Goal: Navigation & Orientation: Understand site structure

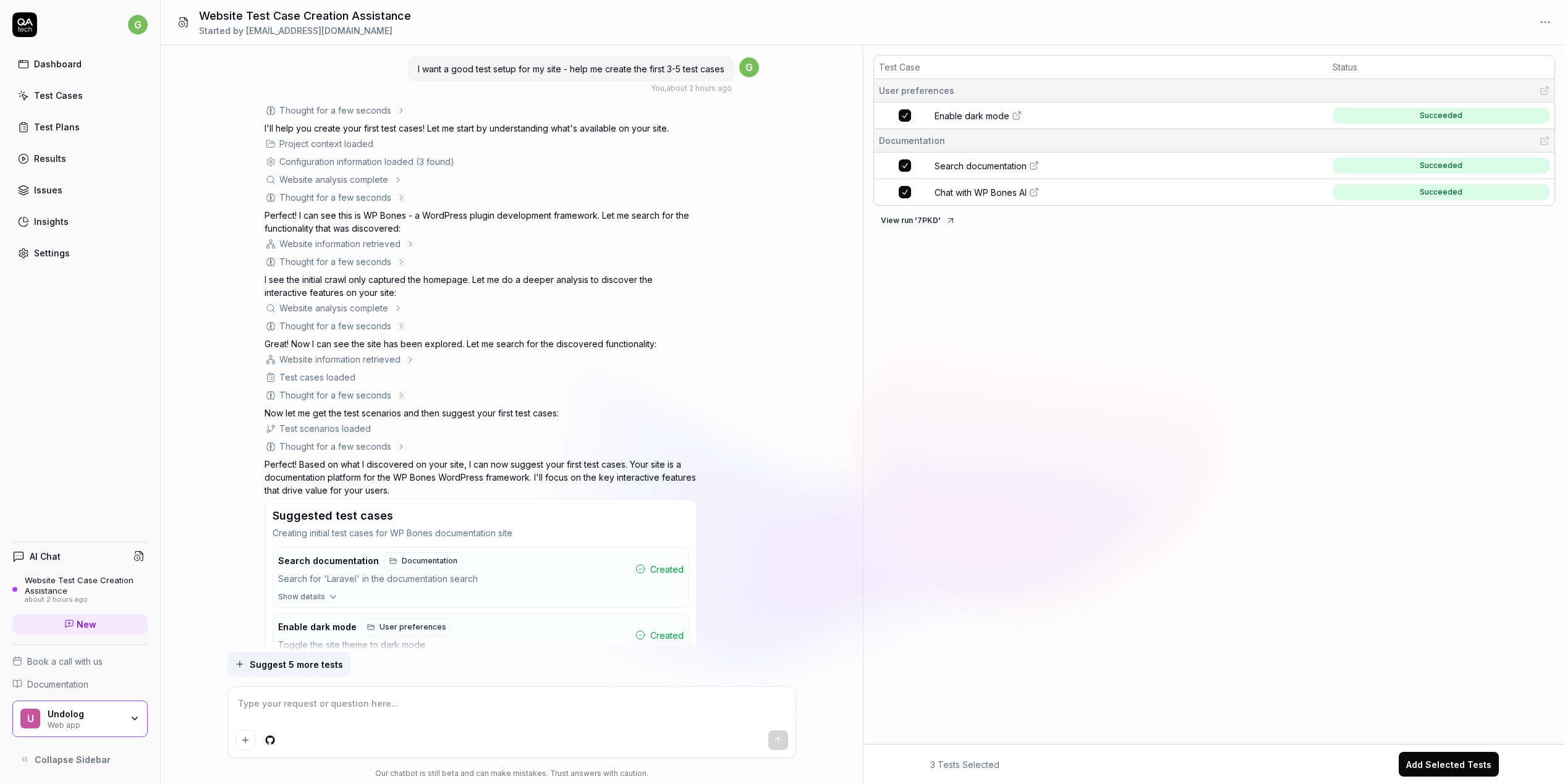
scroll to position [152, 0]
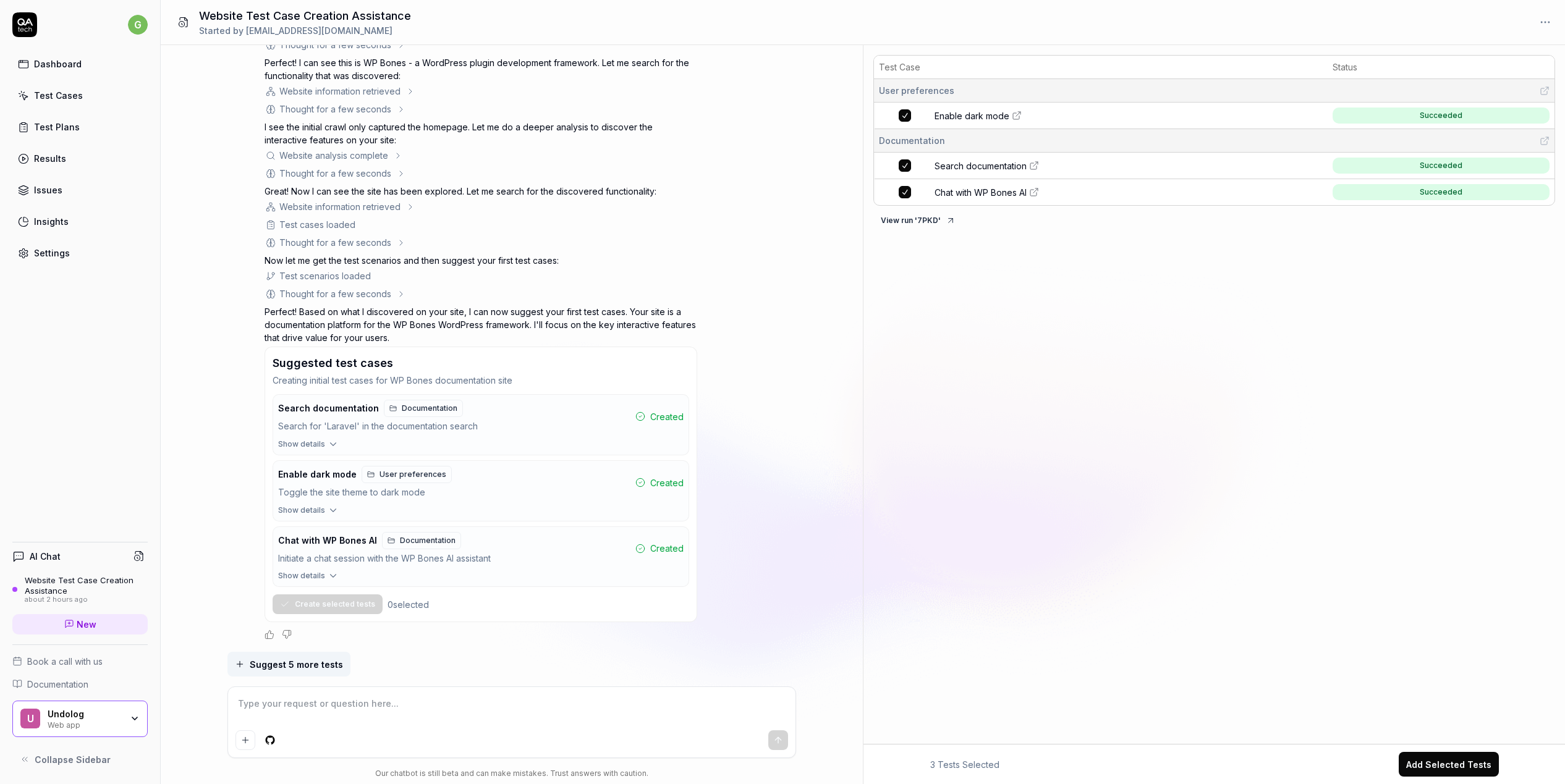
click at [54, 187] on div "Issues" at bounding box center [48, 190] width 29 height 13
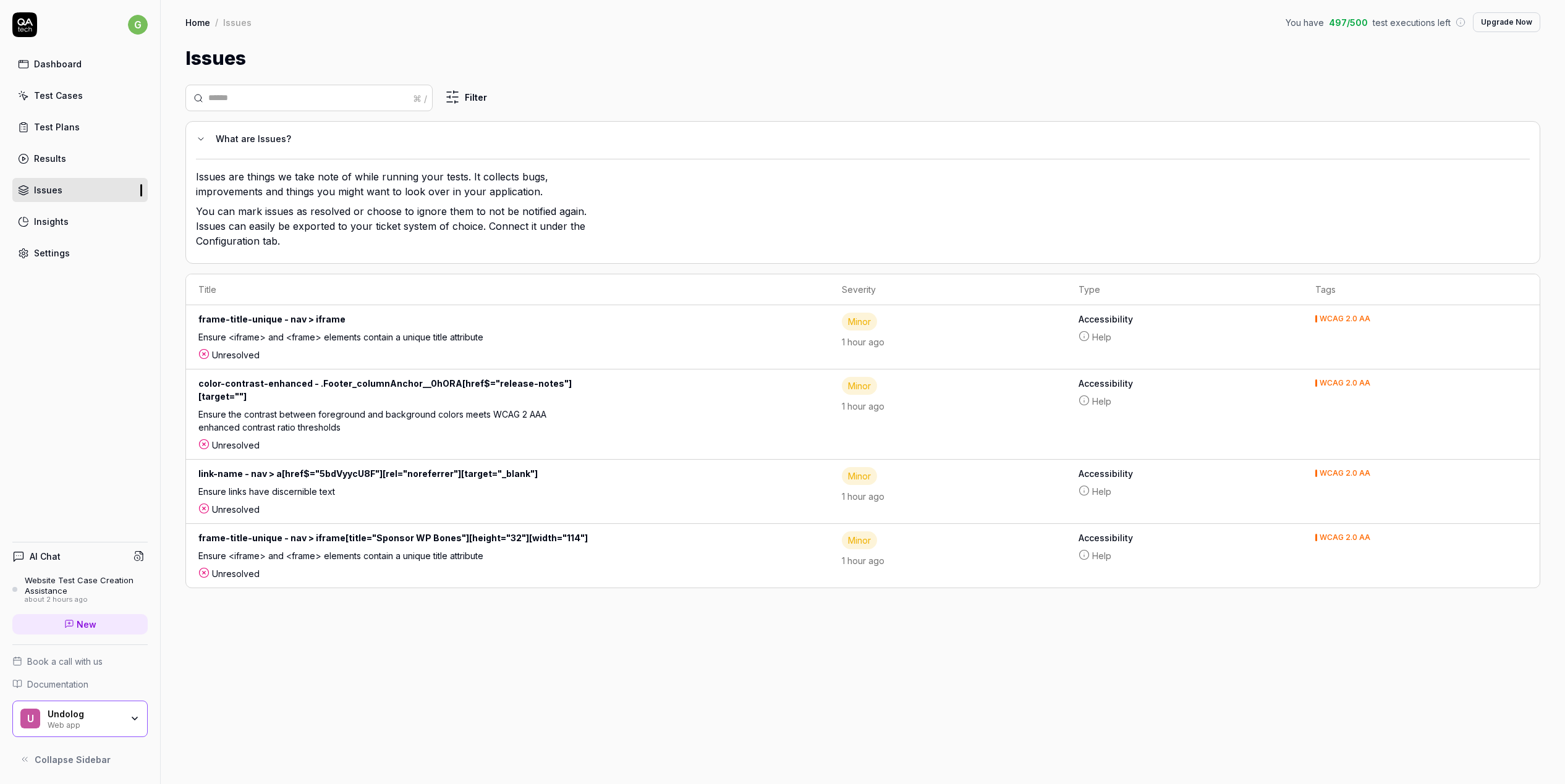
click at [58, 160] on div "Results" at bounding box center [49, 159] width 32 height 13
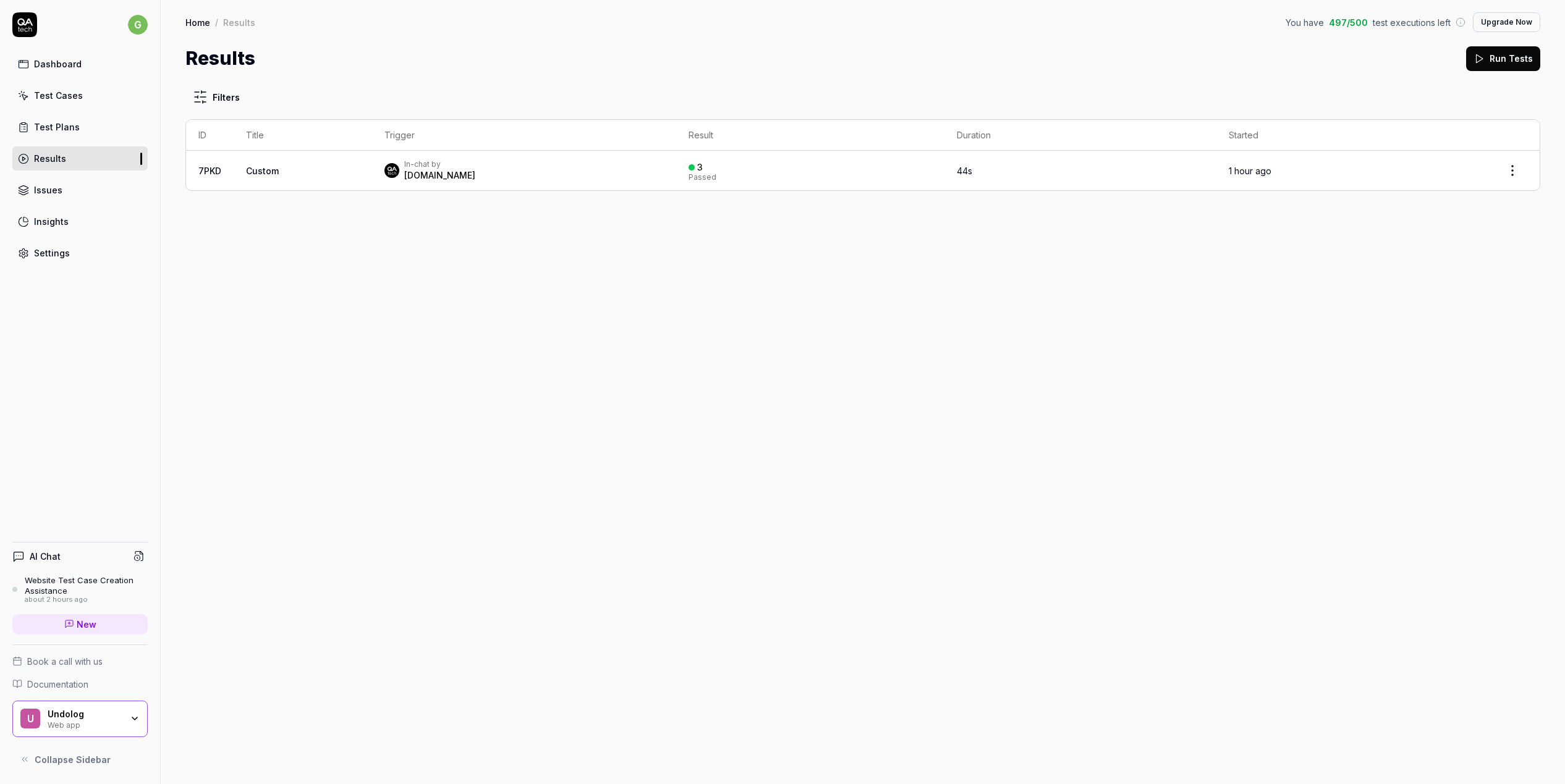
click at [52, 224] on div "Insights" at bounding box center [51, 222] width 34 height 13
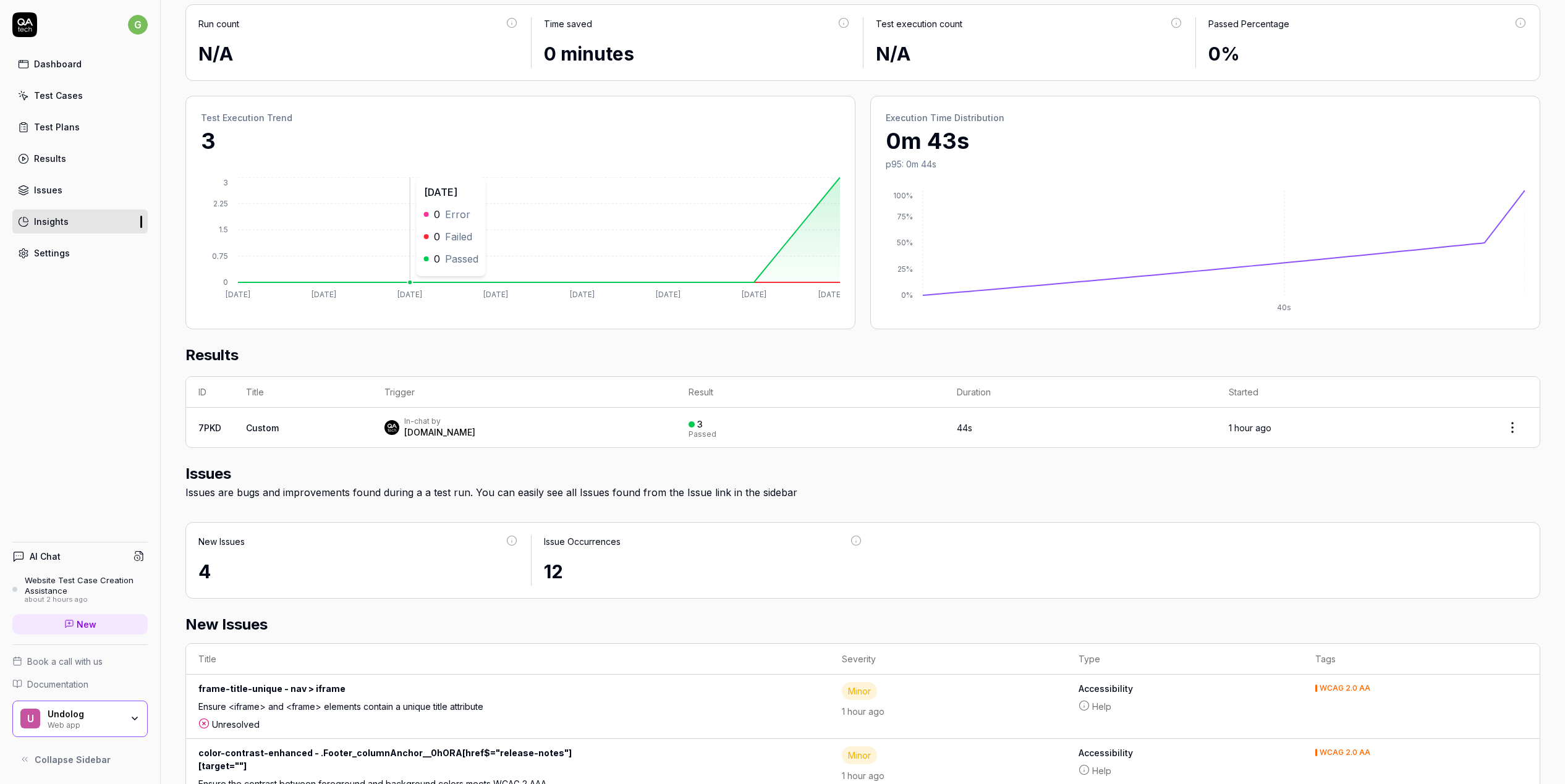
scroll to position [120, 0]
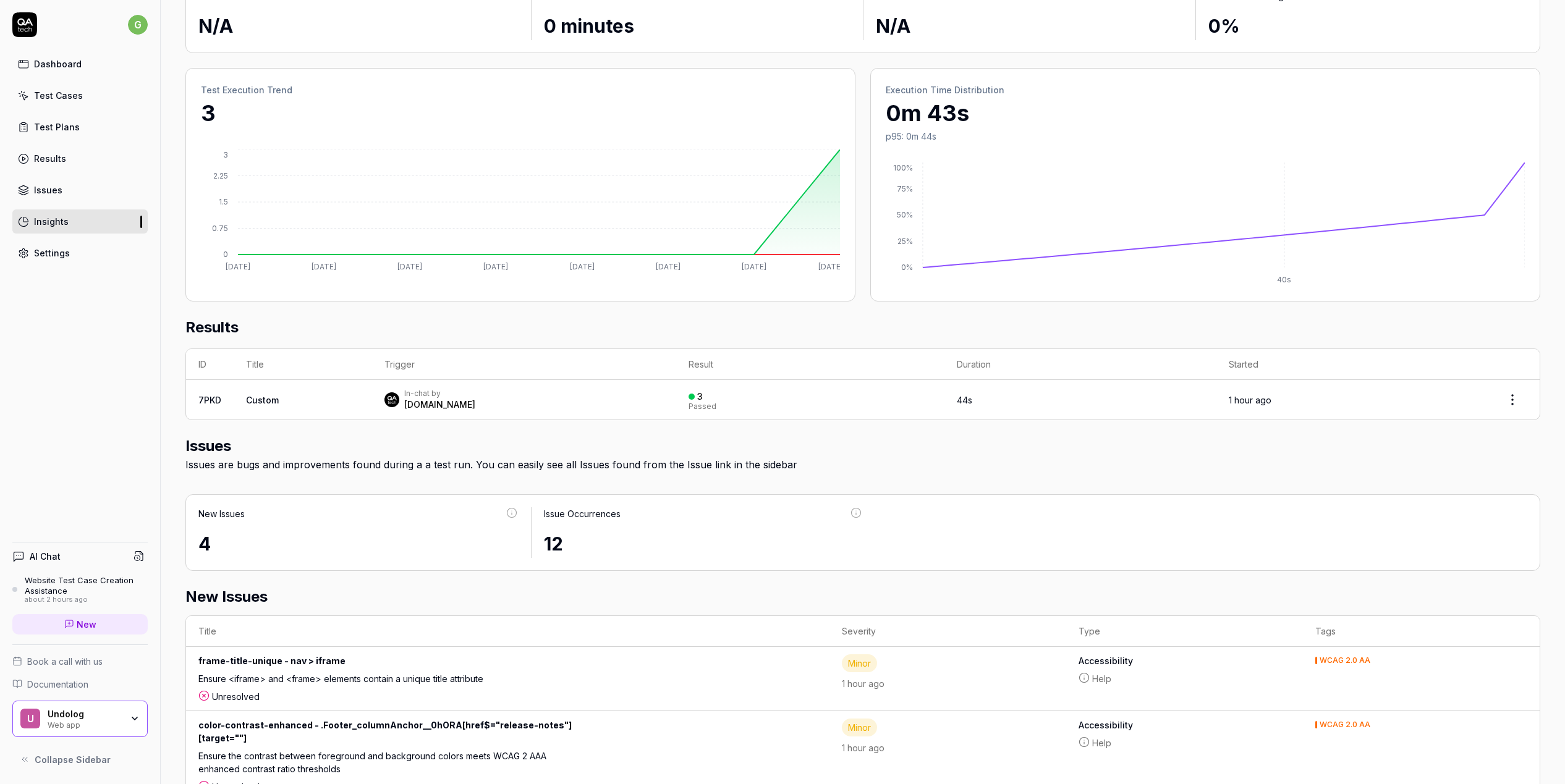
click at [82, 125] on link "Test Plans" at bounding box center [79, 126] width 135 height 24
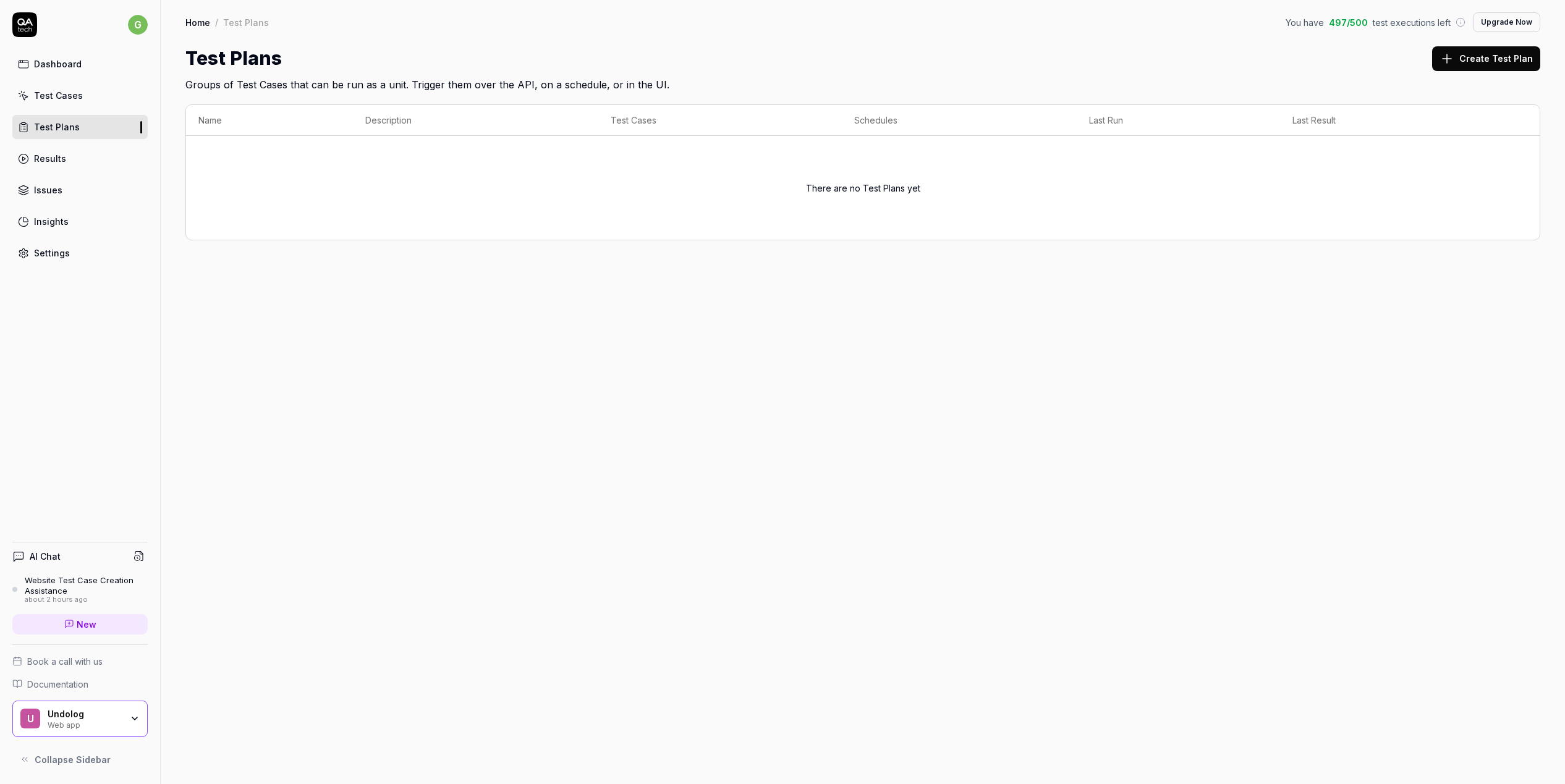
click at [79, 101] on div "Test Cases" at bounding box center [58, 96] width 49 height 13
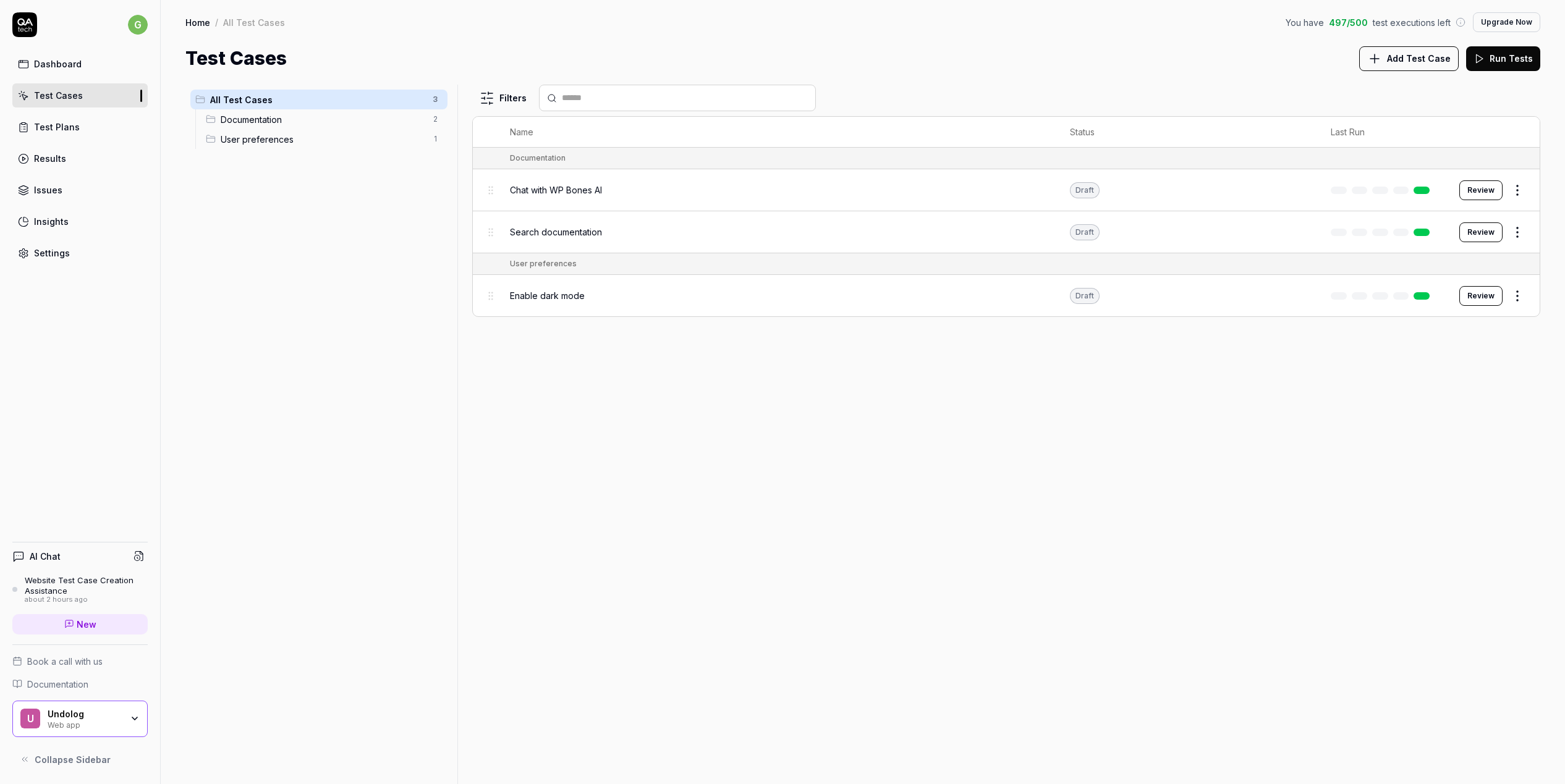
click at [66, 253] on div "Settings" at bounding box center [52, 253] width 36 height 13
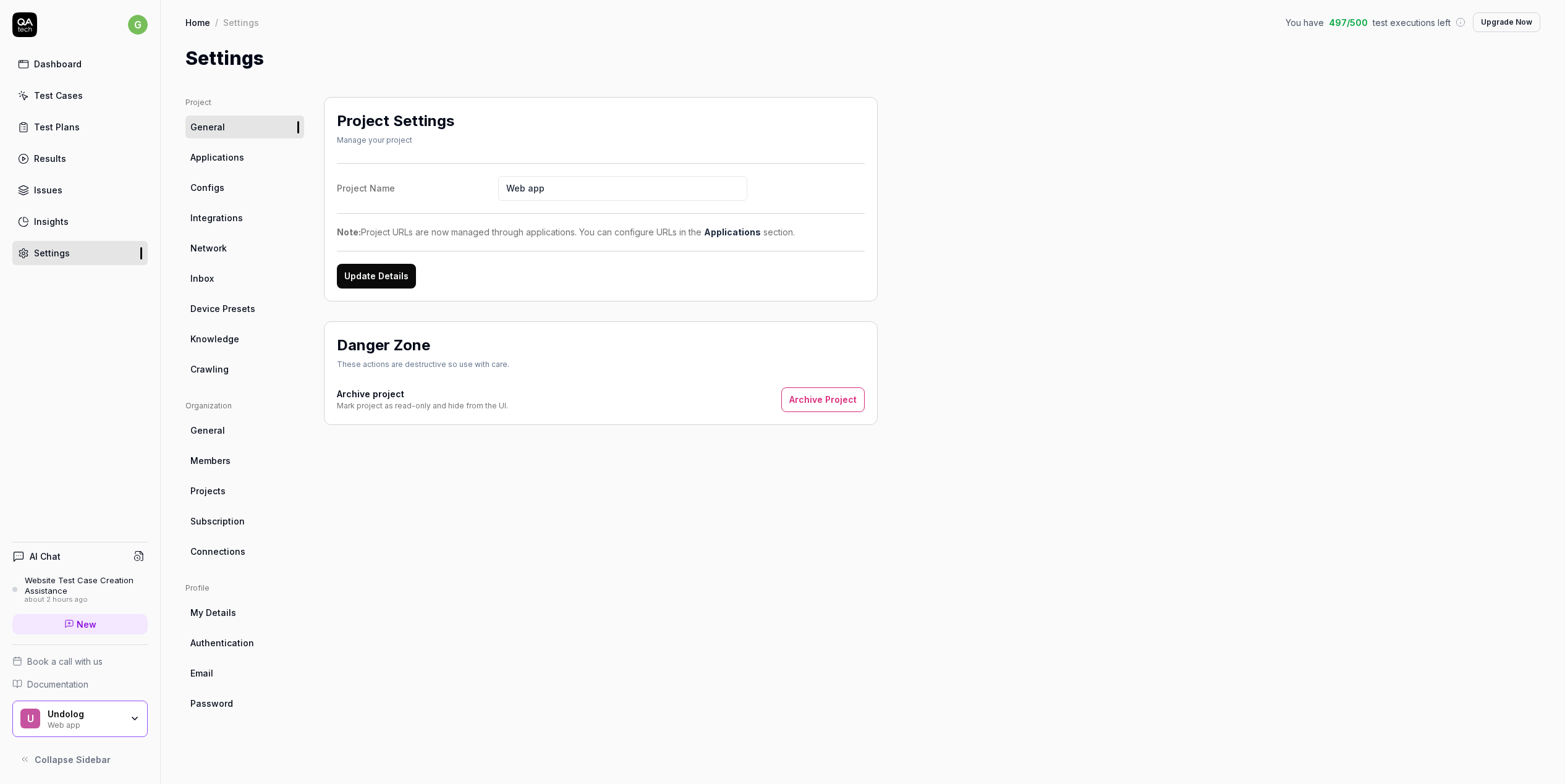
click at [70, 226] on link "Insights" at bounding box center [79, 221] width 135 height 24
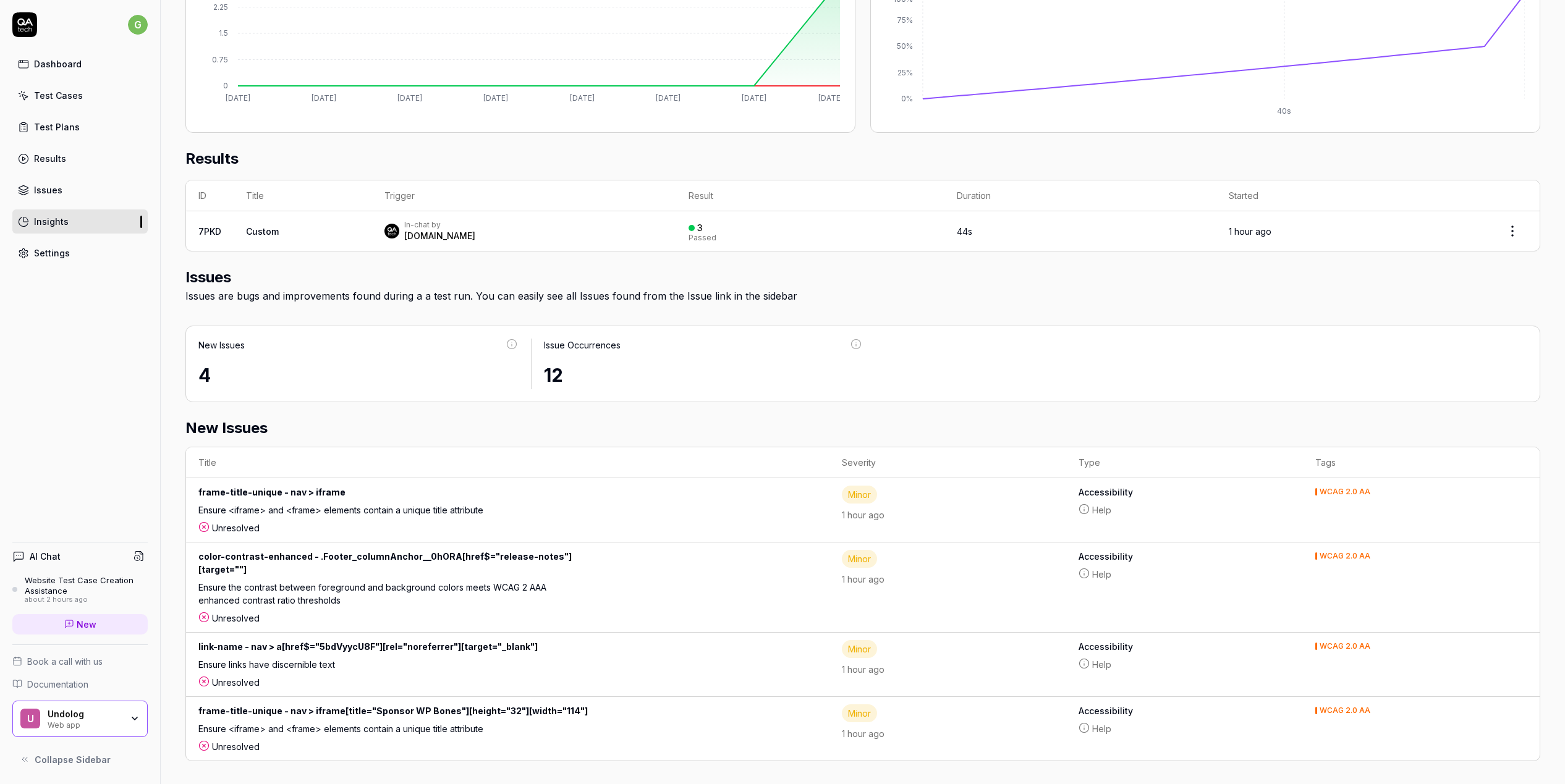
scroll to position [299, 0]
click at [44, 192] on div "Issues" at bounding box center [48, 190] width 29 height 13
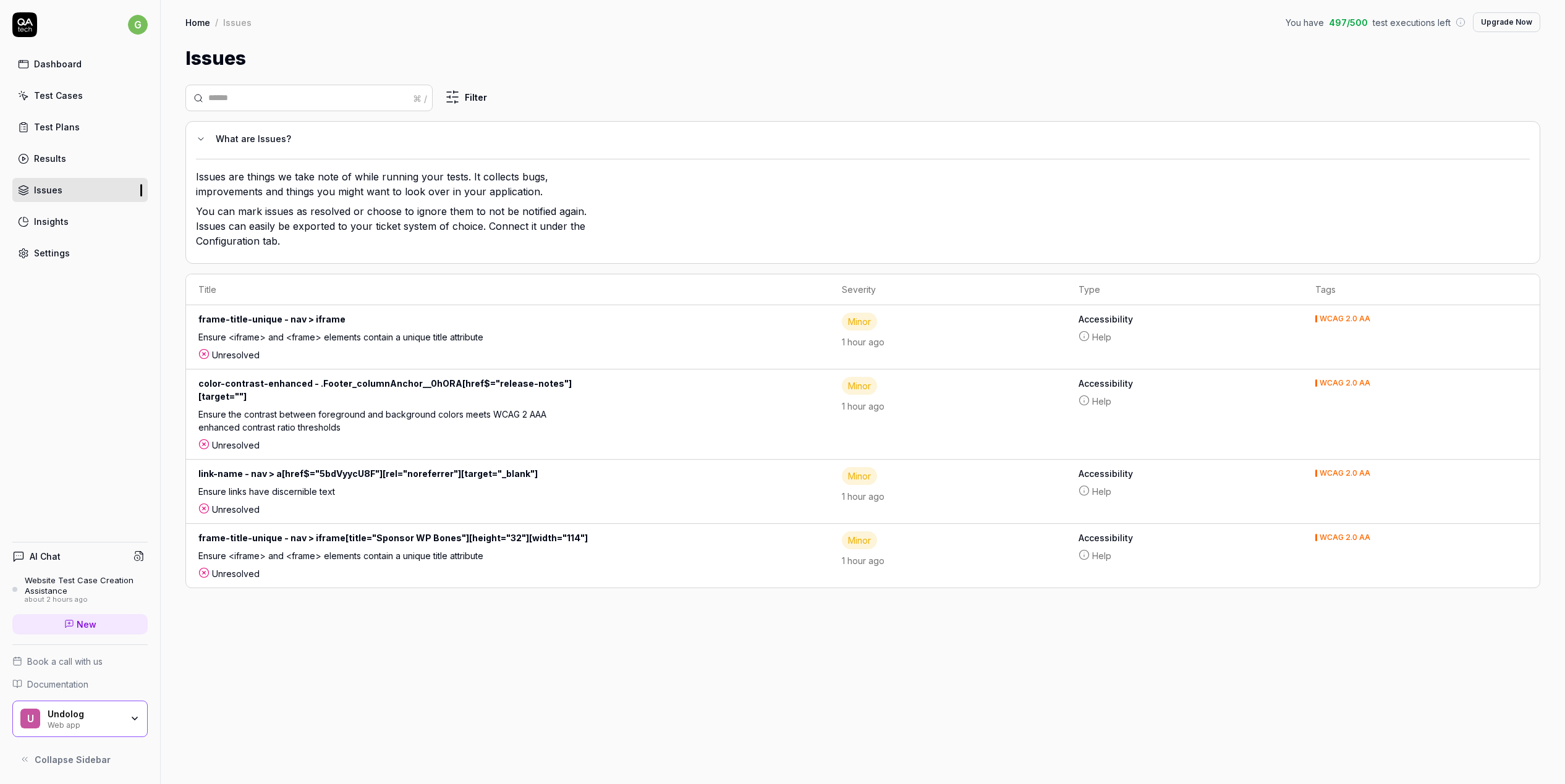
click at [55, 160] on div "Results" at bounding box center [49, 159] width 32 height 13
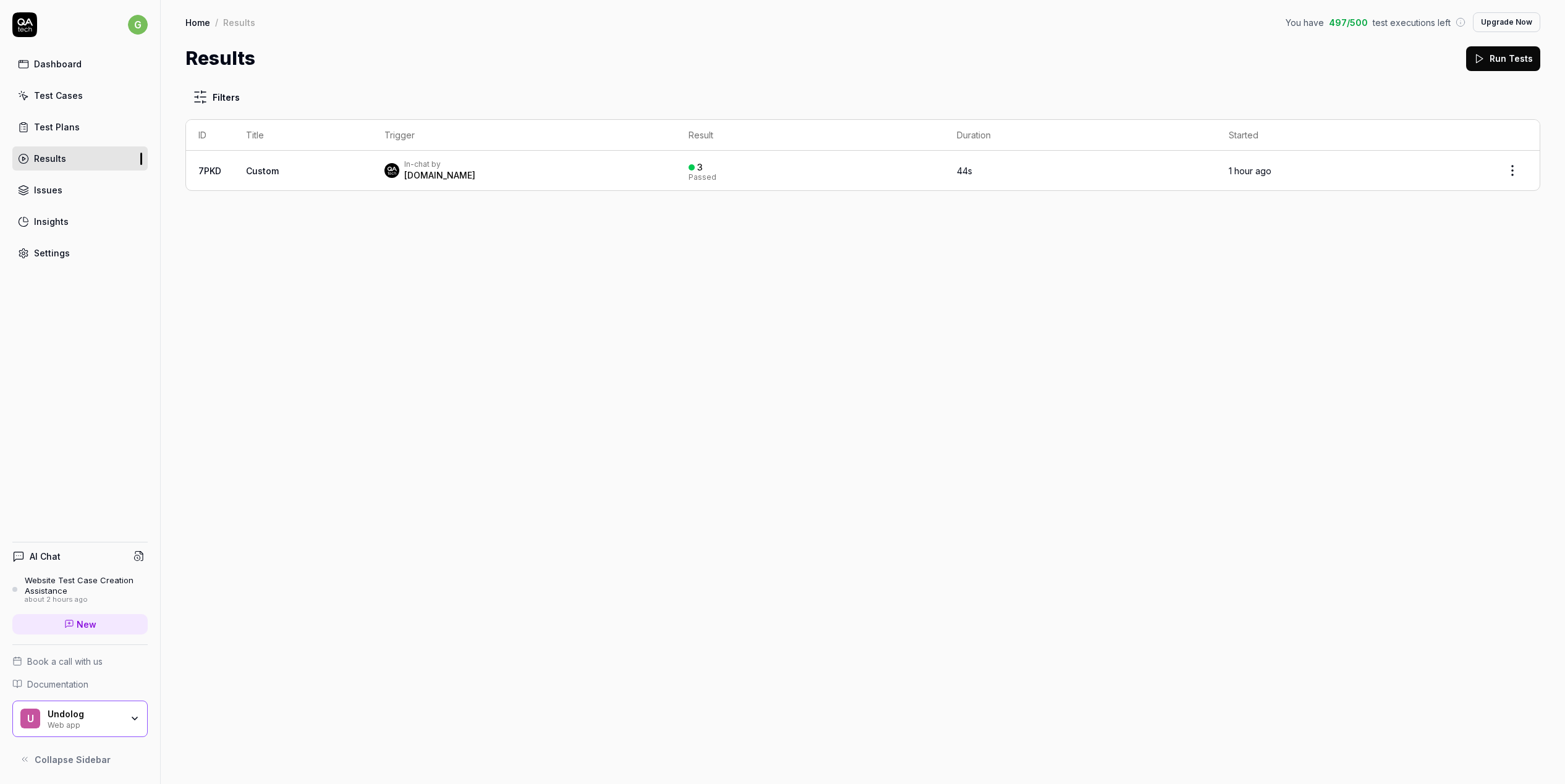
click at [59, 66] on div "Dashboard" at bounding box center [57, 64] width 48 height 13
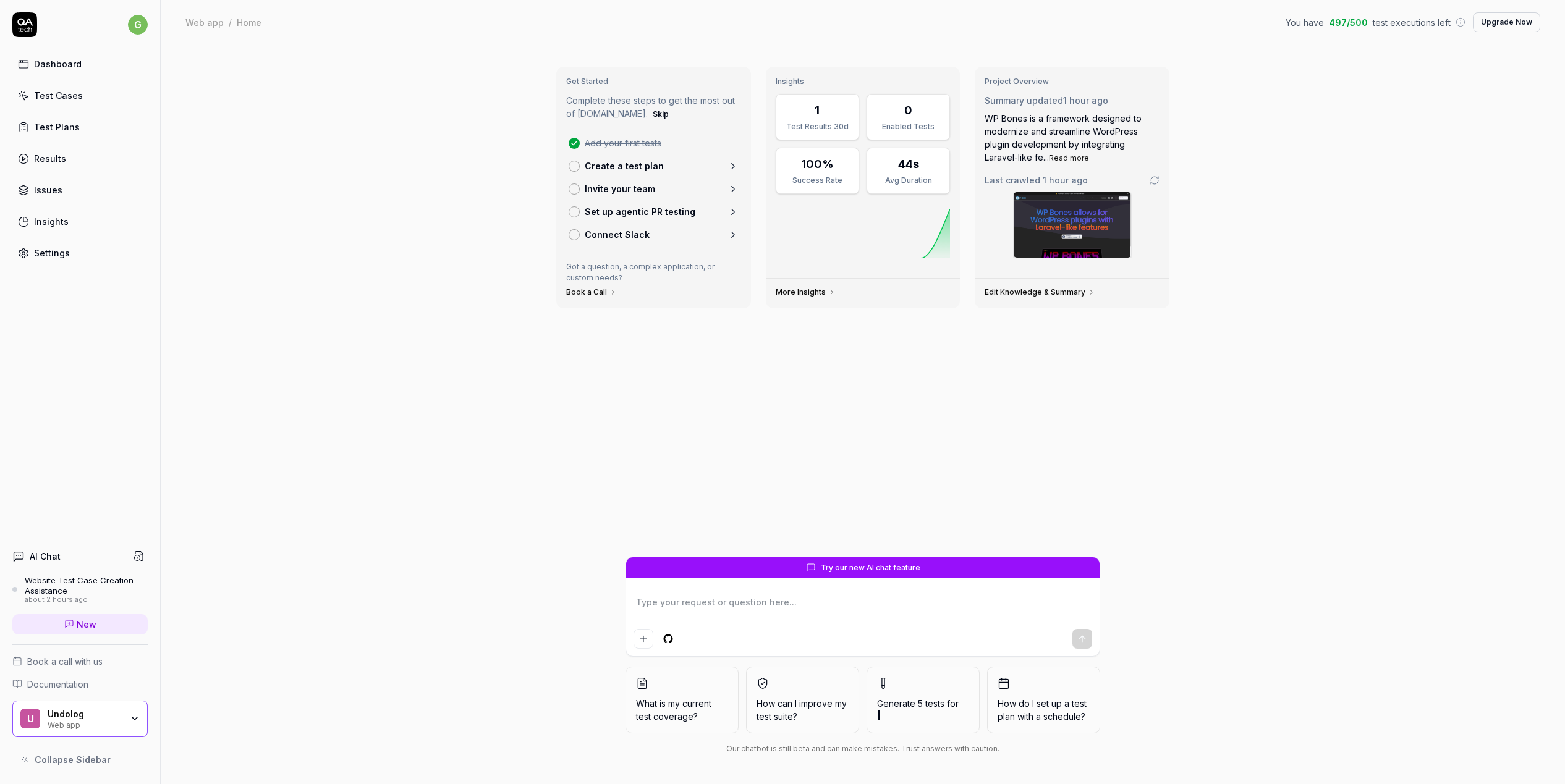
type textarea "*"
